Goal: Information Seeking & Learning: Learn about a topic

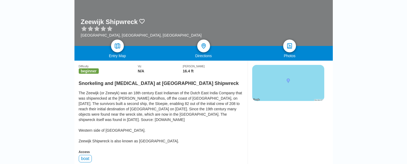
scroll to position [80, 0]
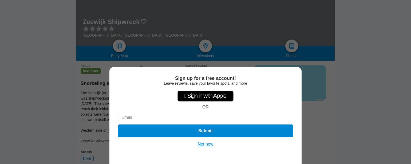
click at [328, 83] on div "Sign up for a free account! Leave reviews, save your favorite spots, and more …" at bounding box center [205, 82] width 411 height 164
click at [203, 143] on button "Not now" at bounding box center [205, 144] width 19 height 5
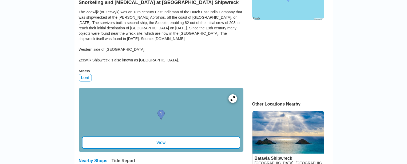
scroll to position [160, 0]
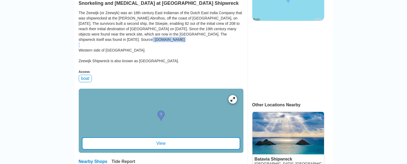
drag, startPoint x: 99, startPoint y: 40, endPoint x: 187, endPoint y: 40, distance: 88.1
click at [187, 40] on div "The Zeewijk (or Zeewyk) was an 18th century East Indiaman of the Dutch East Ind…" at bounding box center [161, 36] width 165 height 53
click at [185, 39] on div "The Zeewijk (or Zeewyk) was an 18th century East Indiaman of the Dutch East Ind…" at bounding box center [161, 36] width 165 height 53
drag, startPoint x: 185, startPoint y: 39, endPoint x: 133, endPoint y: 39, distance: 52.1
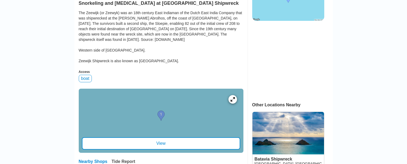
click at [133, 39] on div "The Zeewijk (or Zeewyk) was an 18th century East Indiaman of the Dutch East Ind…" at bounding box center [161, 36] width 165 height 53
click at [124, 38] on div "The Zeewijk (or Zeewyk) was an 18th century East Indiaman of the Dutch East Ind…" at bounding box center [161, 36] width 165 height 53
click at [108, 42] on div "The Zeewijk (or Zeewyk) was an 18th century East Indiaman of the Dutch East Ind…" at bounding box center [161, 36] width 165 height 53
